Goal: Task Accomplishment & Management: Complete application form

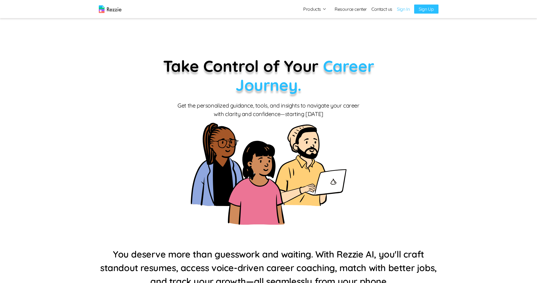
click at [427, 11] on link "Sign Up" at bounding box center [426, 9] width 24 height 9
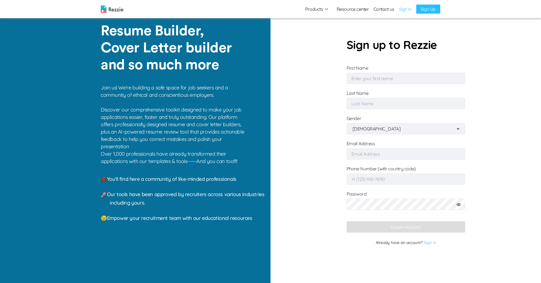
click at [386, 82] on input "First Name" at bounding box center [406, 78] width 119 height 11
type input "P"
type input "S"
type input "D"
type input "Femi"
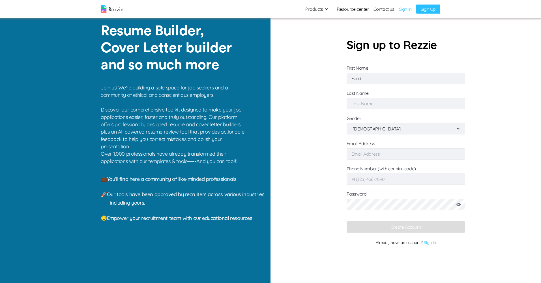
click at [379, 104] on input "Last Name" at bounding box center [406, 103] width 119 height 11
type input "Abayomi"
click at [388, 155] on input "Email Address" at bounding box center [406, 153] width 119 height 11
click at [359, 155] on input "[EMAIL_ADDRESS][DOMAIN_NAME]" at bounding box center [406, 153] width 119 height 11
type input "[EMAIL_ADDRESS][DOMAIN_NAME]"
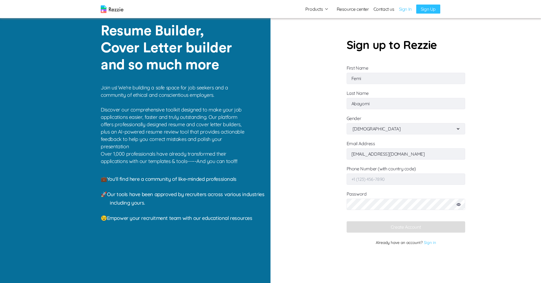
click at [376, 182] on input "Phone Number (with country code)" at bounding box center [406, 179] width 119 height 11
type input "[PHONE_NUMBER]"
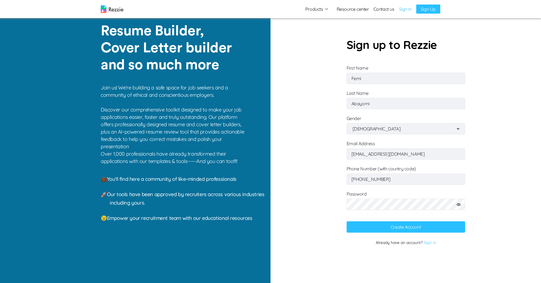
click at [391, 228] on button "Create Account" at bounding box center [406, 226] width 119 height 11
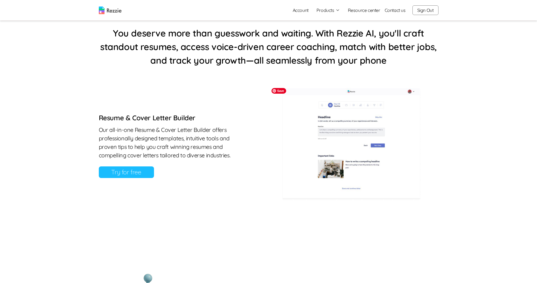
scroll to position [255, 0]
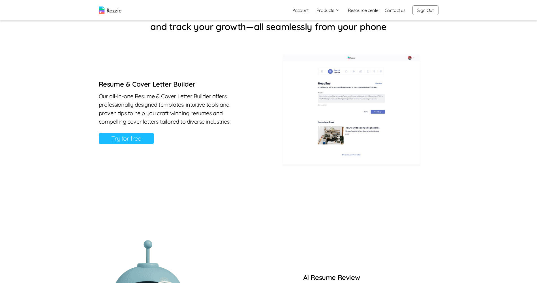
click at [114, 138] on link "Try for free" at bounding box center [126, 139] width 55 height 12
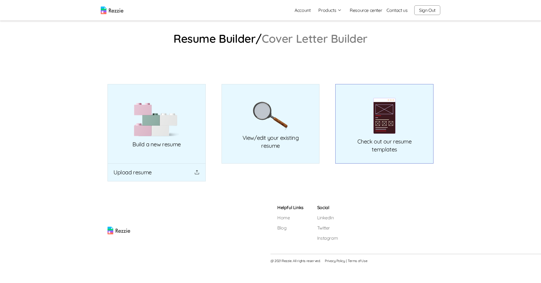
click at [369, 155] on link "Check out our resume templates" at bounding box center [384, 124] width 98 height 80
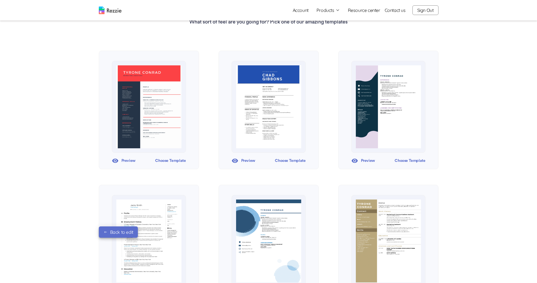
scroll to position [38, 0]
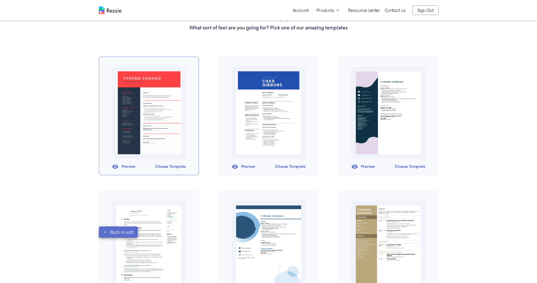
click at [173, 166] on div "Choose Template" at bounding box center [170, 166] width 31 height 8
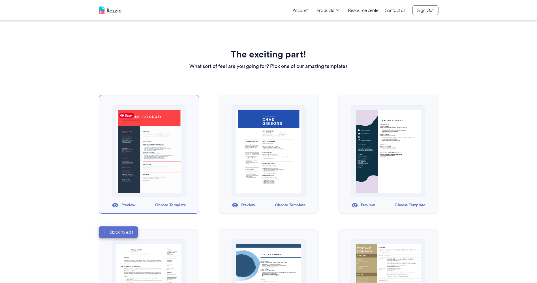
scroll to position [38, 0]
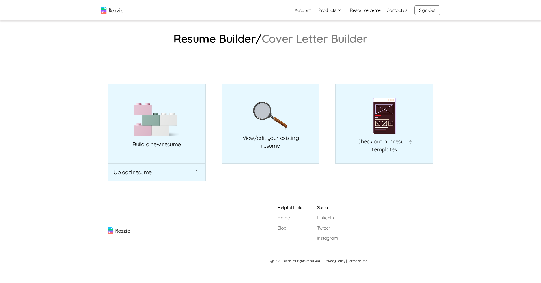
click at [333, 10] on button "Products" at bounding box center [329, 10] width 23 height 7
click at [338, 34] on link "AI Resume Review" at bounding box center [336, 32] width 69 height 11
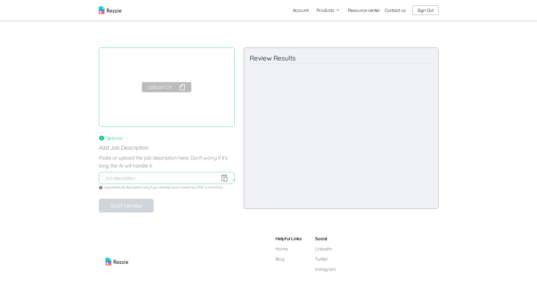
click at [136, 110] on div "Upload CV" at bounding box center [167, 87] width 136 height 79
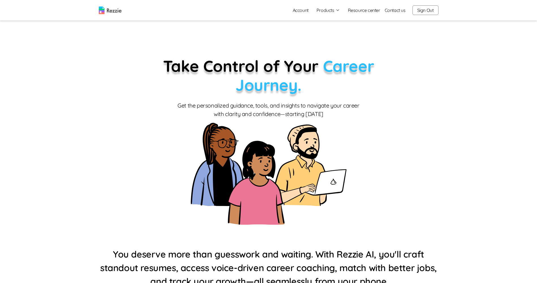
click at [118, 10] on img at bounding box center [110, 11] width 23 height 8
click at [337, 10] on icon "button" at bounding box center [337, 10] width 5 height 5
click at [330, 33] on link "AI Resume Review" at bounding box center [334, 32] width 69 height 11
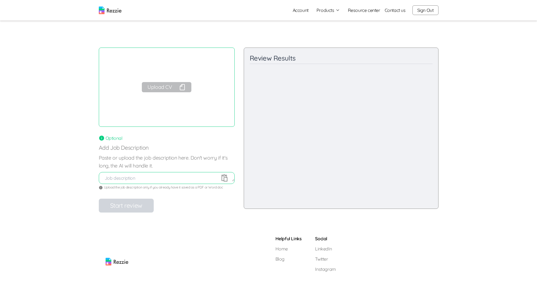
click at [135, 181] on textarea at bounding box center [166, 178] width 135 height 7
click at [177, 85] on button "Upload CV" at bounding box center [166, 87] width 49 height 10
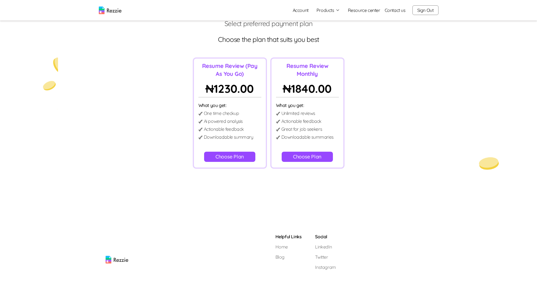
scroll to position [29, 0]
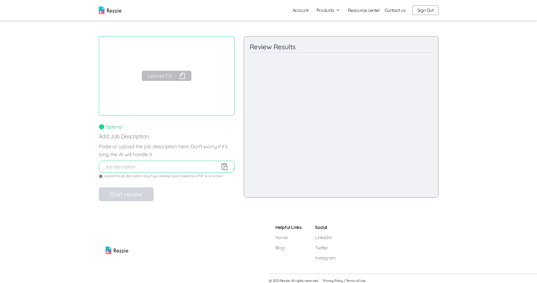
scroll to position [16, 0]
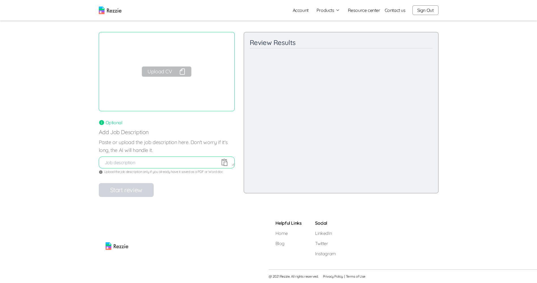
click at [117, 166] on textarea at bounding box center [166, 162] width 135 height 7
type textarea "Teacher"
click at [228, 162] on icon at bounding box center [224, 162] width 8 height 8
type textarea "CV TEST.pdf"
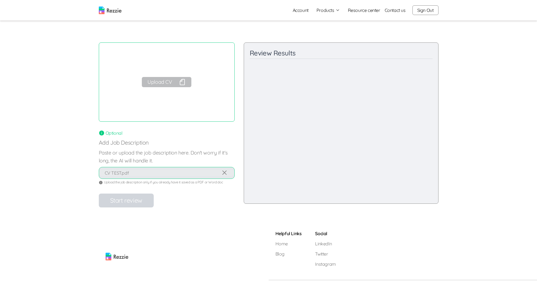
scroll to position [0, 0]
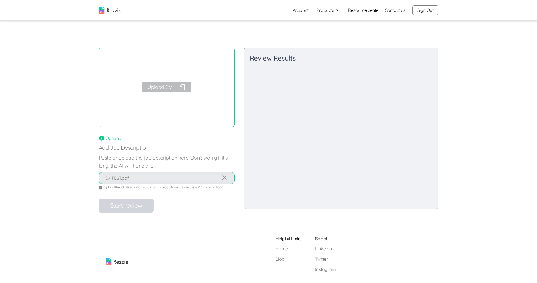
click at [153, 104] on div "Upload CV" at bounding box center [167, 87] width 136 height 79
click at [167, 82] on div "Upload CV" at bounding box center [167, 87] width 136 height 79
click at [166, 85] on button "Upload CV" at bounding box center [166, 87] width 49 height 10
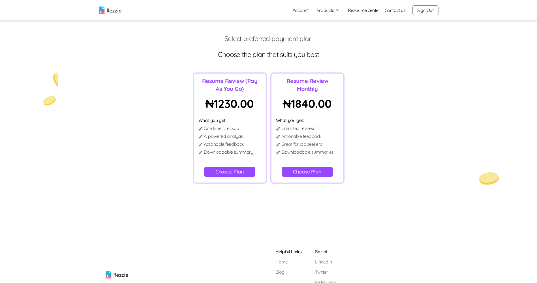
click at [230, 172] on button "Choose Plan" at bounding box center [229, 172] width 51 height 10
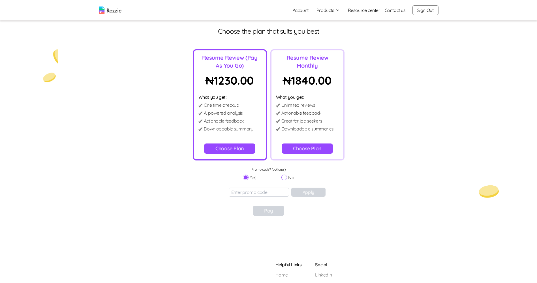
scroll to position [29, 0]
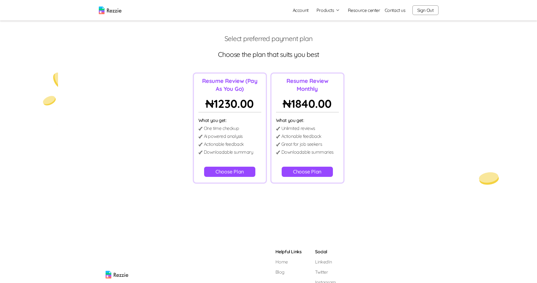
click at [113, 11] on img at bounding box center [110, 11] width 23 height 8
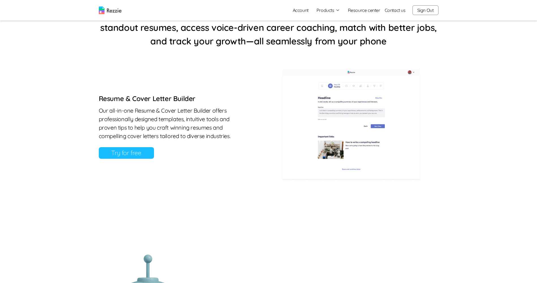
scroll to position [269, 0]
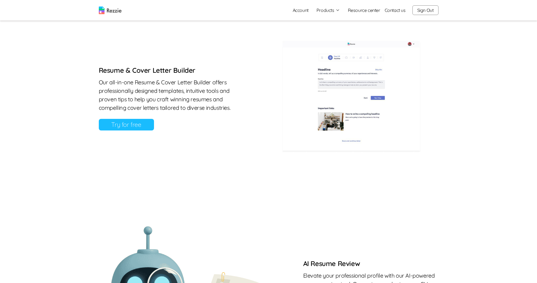
click at [125, 126] on link "Try for free" at bounding box center [126, 125] width 55 height 12
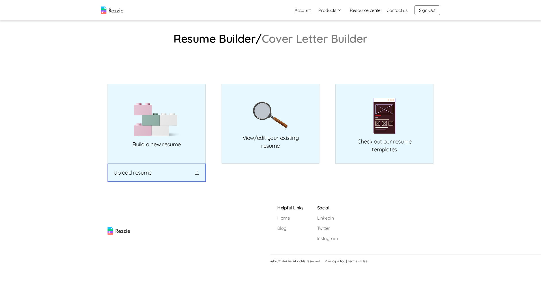
click at [175, 176] on button "Upload resume" at bounding box center [157, 173] width 98 height 18
click at [254, 153] on link "View/edit your existing resume" at bounding box center [271, 124] width 98 height 80
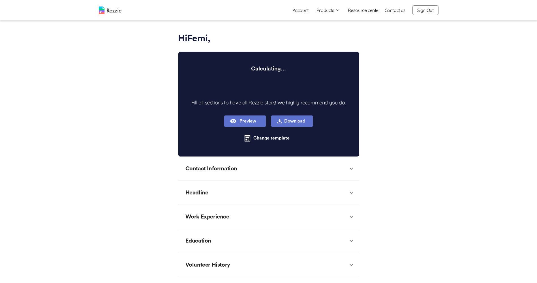
type textarea "x"
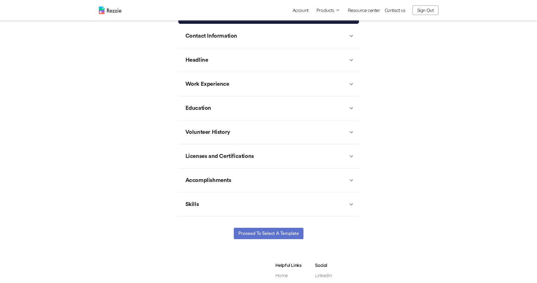
scroll to position [142, 0]
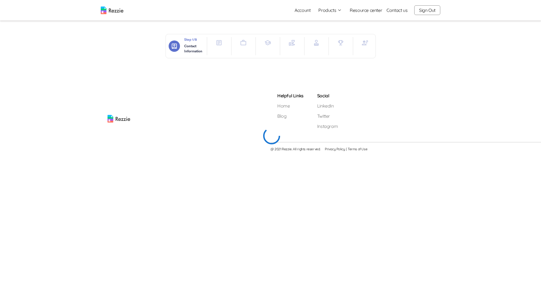
click at [218, 46] on button "button" at bounding box center [218, 42] width 11 height 11
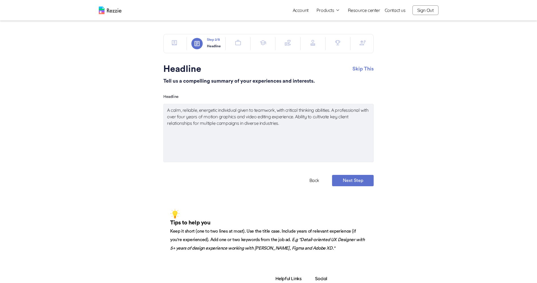
click at [242, 43] on button "button" at bounding box center [237, 42] width 11 height 11
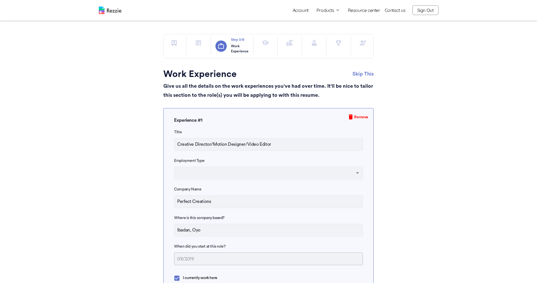
click at [265, 44] on icon "button" at bounding box center [265, 42] width 7 height 7
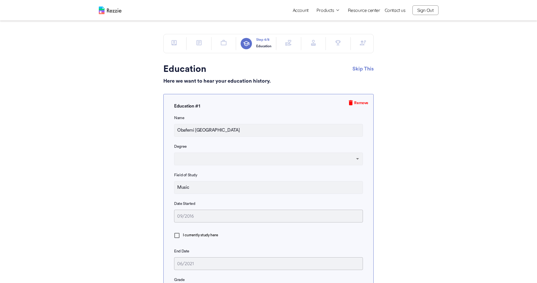
click at [290, 44] on icon "button" at bounding box center [288, 43] width 6 height 6
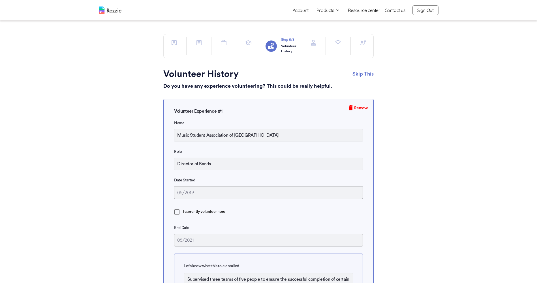
click at [315, 46] on icon "button" at bounding box center [313, 42] width 7 height 7
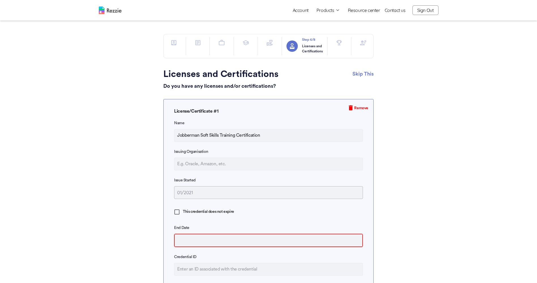
click at [340, 50] on div at bounding box center [339, 46] width 15 height 18
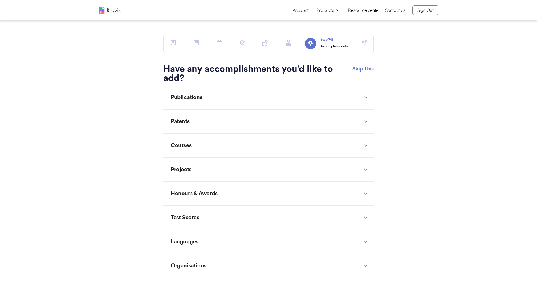
click at [366, 46] on icon "button" at bounding box center [363, 42] width 7 height 7
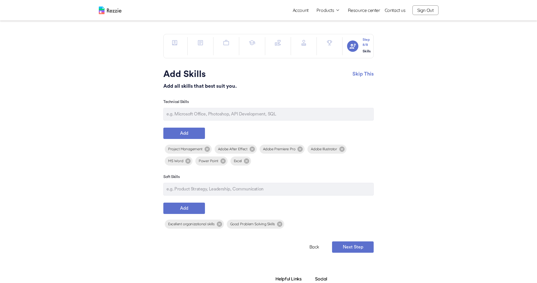
click at [198, 44] on icon "button" at bounding box center [200, 42] width 7 height 7
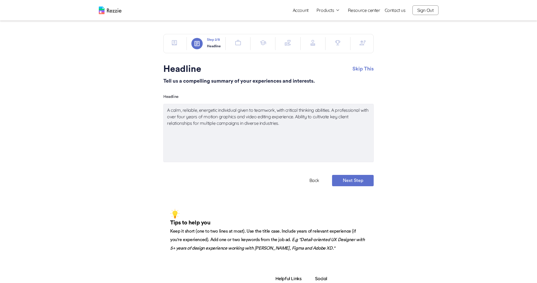
click at [176, 46] on icon "button" at bounding box center [174, 42] width 7 height 7
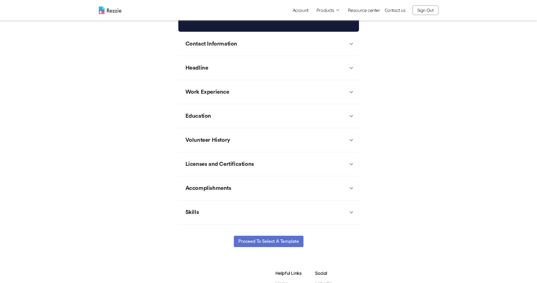
scroll to position [142, 0]
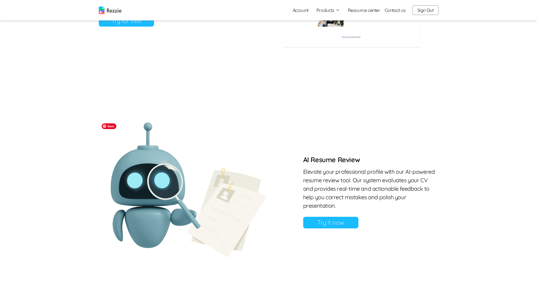
scroll to position [425, 0]
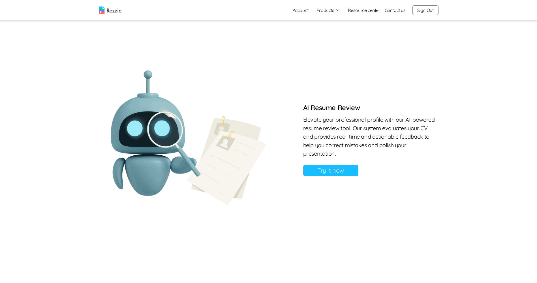
click at [331, 170] on link "Try it now" at bounding box center [330, 171] width 55 height 12
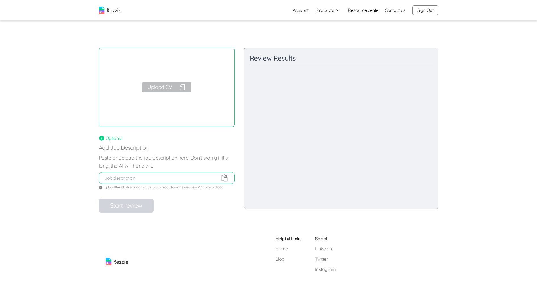
click at [322, 97] on div "Review Results Content and Relevance / 100 Final Recommendations Strengths: Imp…" at bounding box center [341, 128] width 195 height 161
click at [164, 87] on button "Upload CV" at bounding box center [166, 87] width 49 height 10
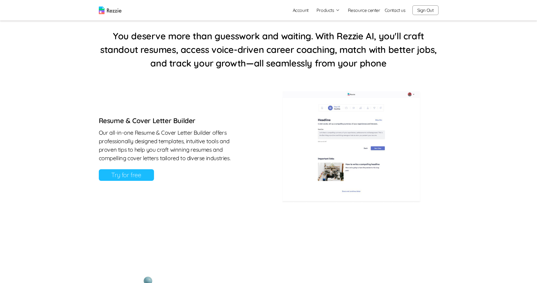
scroll to position [226, 0]
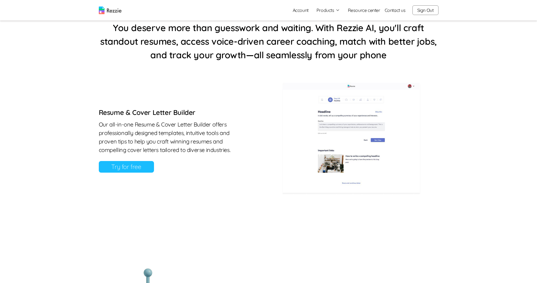
click at [113, 165] on link "Try for free" at bounding box center [126, 167] width 55 height 12
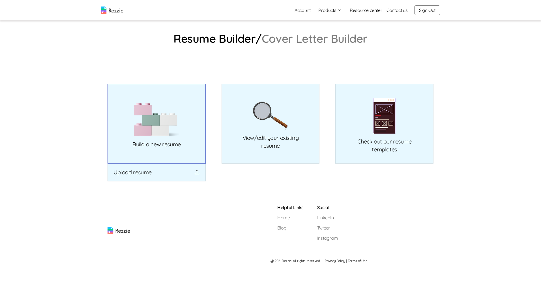
click at [178, 156] on link "Build a new resume" at bounding box center [157, 124] width 98 height 80
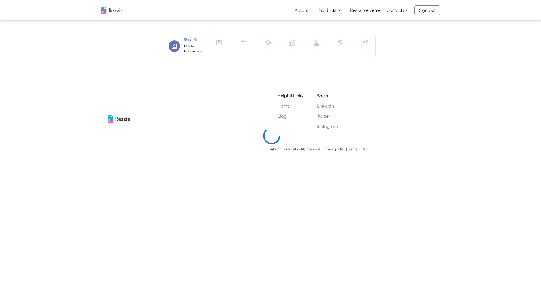
click at [218, 46] on icon "button" at bounding box center [219, 42] width 7 height 7
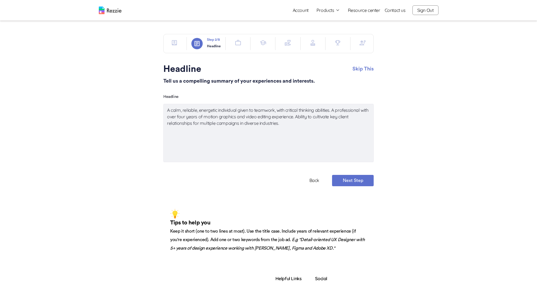
click at [241, 43] on icon "button" at bounding box center [238, 42] width 7 height 7
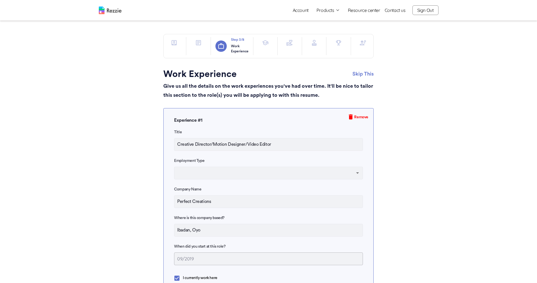
click at [266, 46] on button "button" at bounding box center [265, 42] width 11 height 11
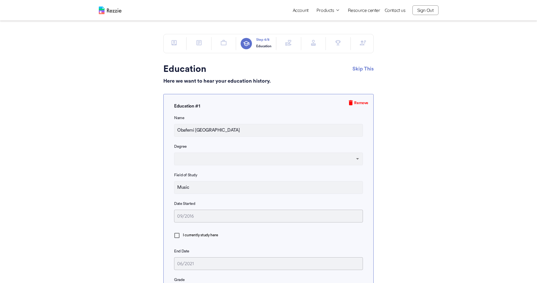
click at [291, 46] on icon "button" at bounding box center [288, 42] width 7 height 7
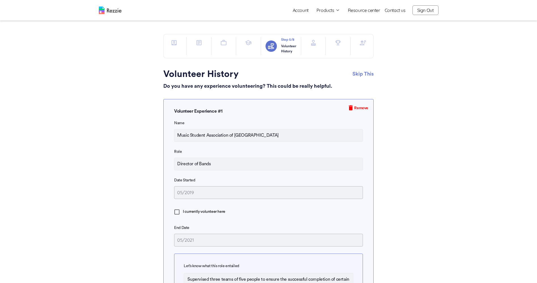
click at [316, 49] on div at bounding box center [313, 46] width 15 height 18
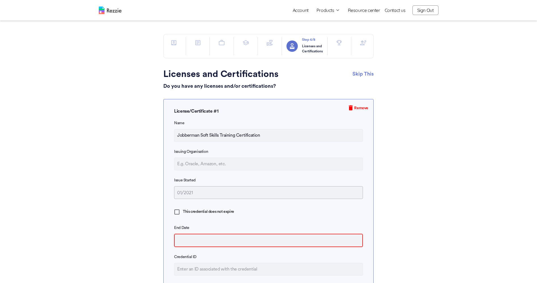
click at [345, 49] on div at bounding box center [339, 46] width 15 height 18
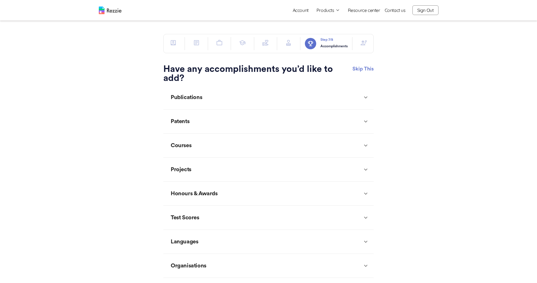
click at [361, 48] on button "button" at bounding box center [363, 42] width 11 height 11
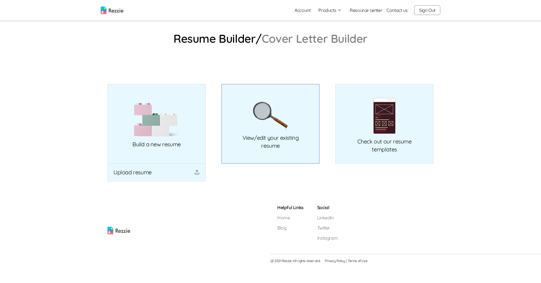
click at [272, 131] on link "View/edit your existing resume" at bounding box center [271, 124] width 98 height 80
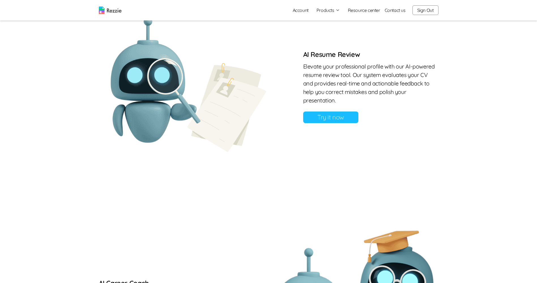
scroll to position [481, 0]
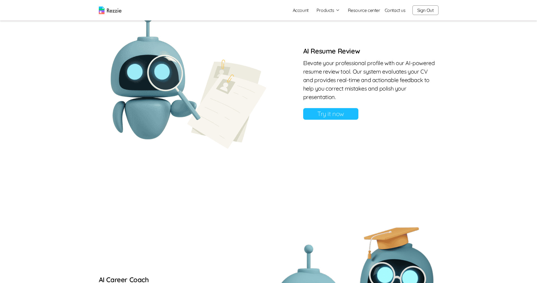
click at [316, 117] on link "Try it now" at bounding box center [330, 114] width 55 height 12
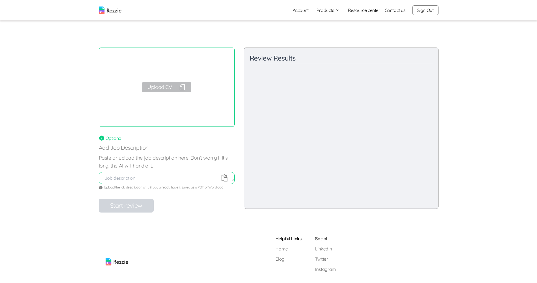
drag, startPoint x: 185, startPoint y: 198, endPoint x: 182, endPoint y: 198, distance: 3.1
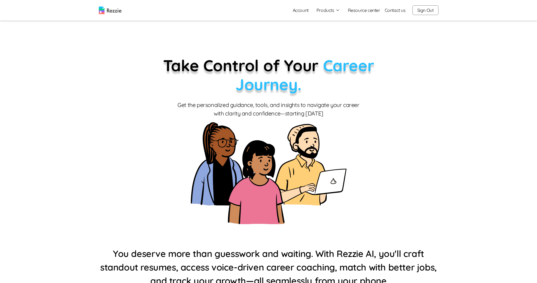
click at [428, 12] on button "Sign Out" at bounding box center [425, 10] width 26 height 10
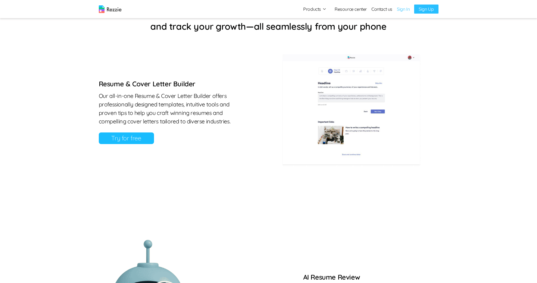
scroll to position [255, 0]
click at [140, 142] on link "Try for free" at bounding box center [126, 138] width 55 height 12
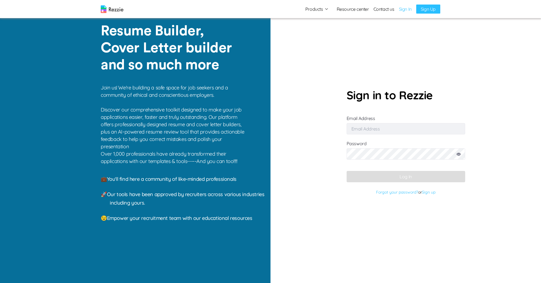
type input "[EMAIL_ADDRESS][DOMAIN_NAME]"
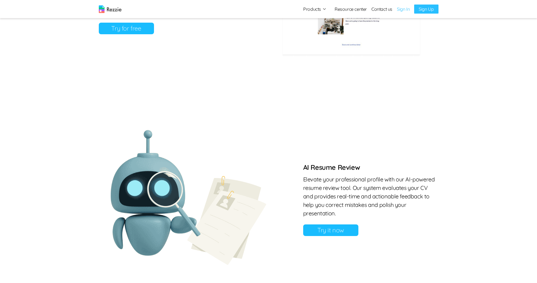
scroll to position [397, 0]
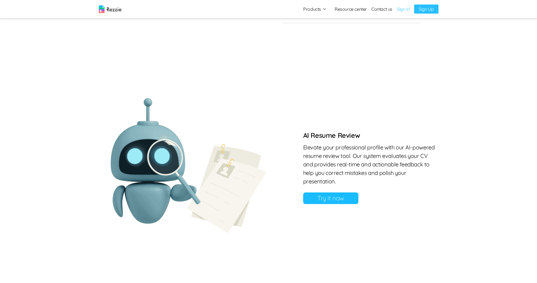
click at [318, 198] on link "Try it now" at bounding box center [330, 198] width 55 height 12
